Goal: Information Seeking & Learning: Learn about a topic

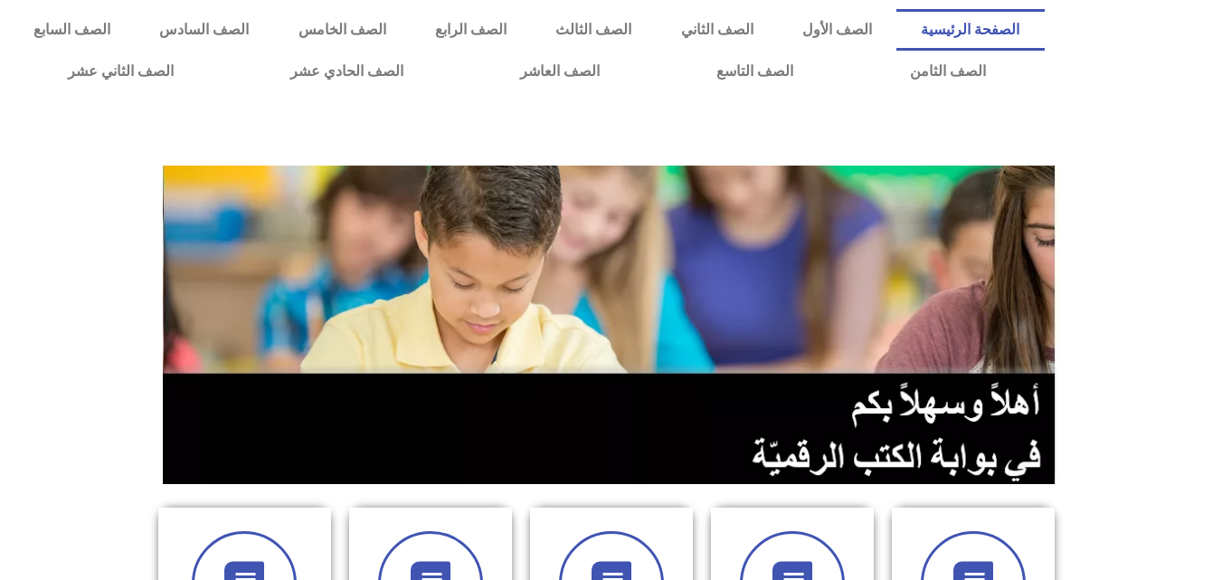
click at [618, 269] on img at bounding box center [611, 324] width 897 height 318
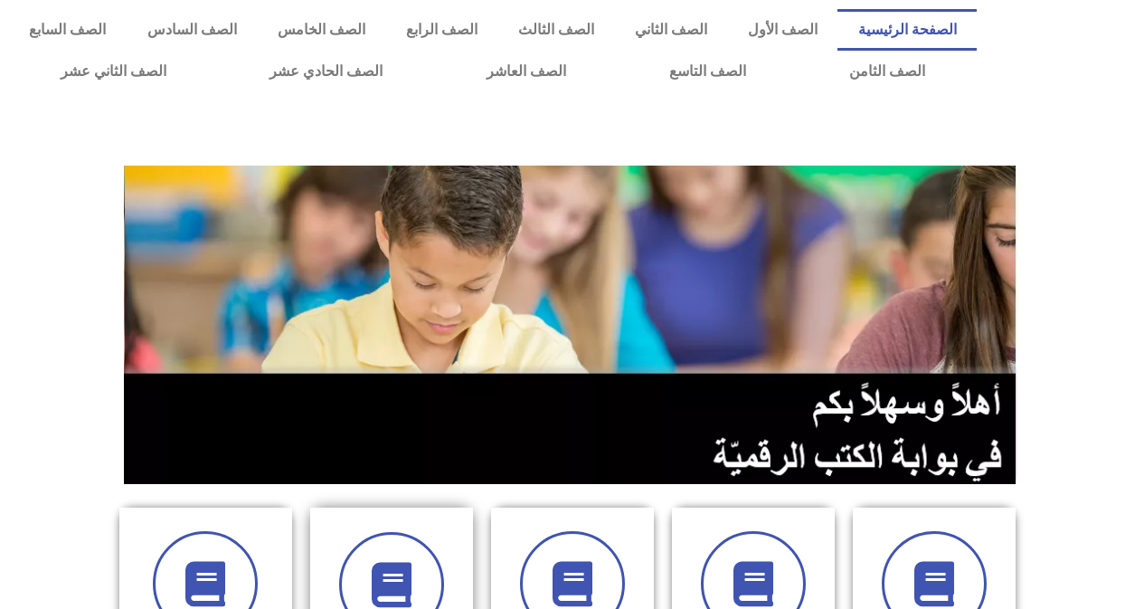
click at [435, 552] on div at bounding box center [392, 584] width 114 height 105
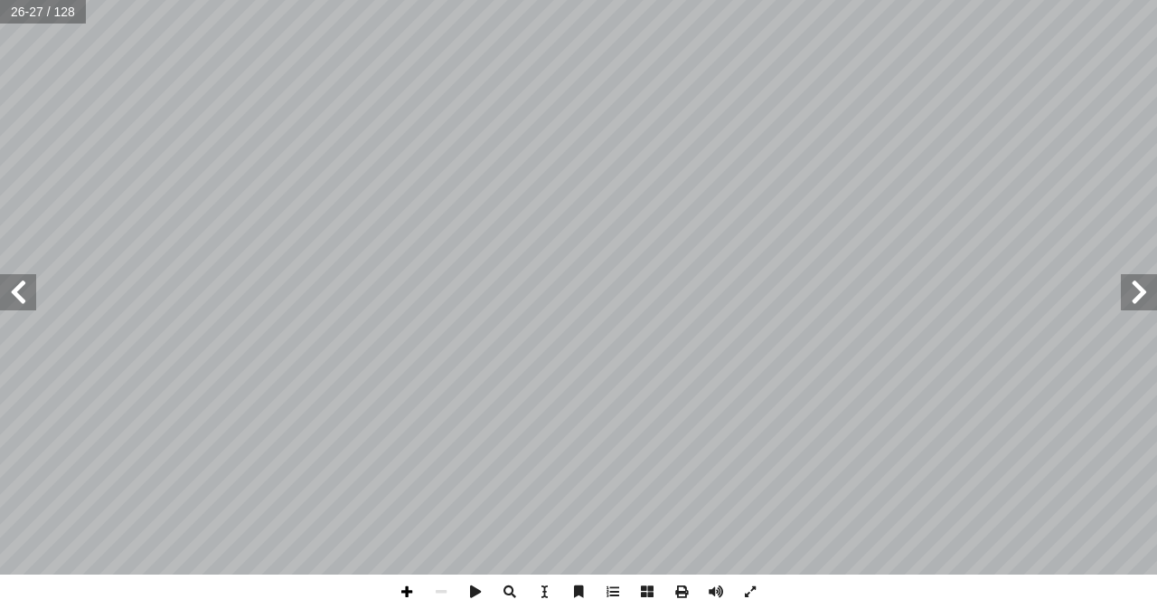
click at [402, 595] on span at bounding box center [407, 591] width 34 height 34
click at [405, 595] on span at bounding box center [407, 591] width 34 height 34
